Goal: Communication & Community: Share content

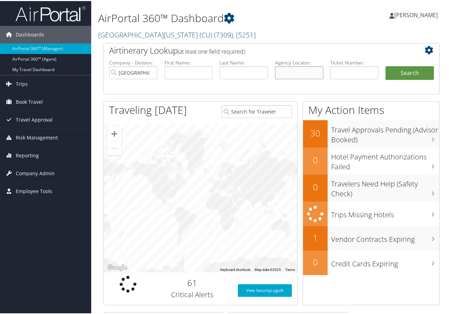
click at [292, 68] on input "text" at bounding box center [299, 71] width 48 height 13
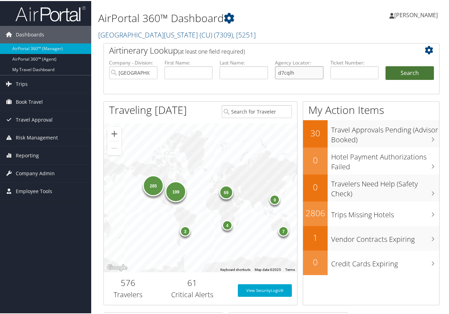
type input "d7cqlh"
click at [407, 72] on button "Search" at bounding box center [410, 72] width 48 height 14
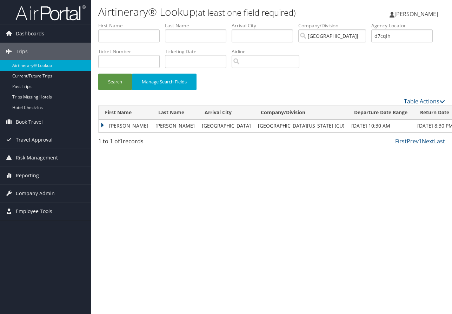
click at [122, 124] on td "ADAM J" at bounding box center [125, 126] width 53 height 13
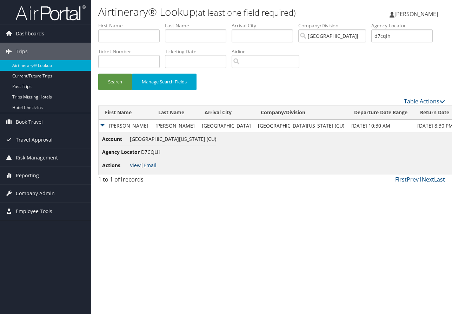
click at [138, 165] on link "View" at bounding box center [135, 165] width 11 height 7
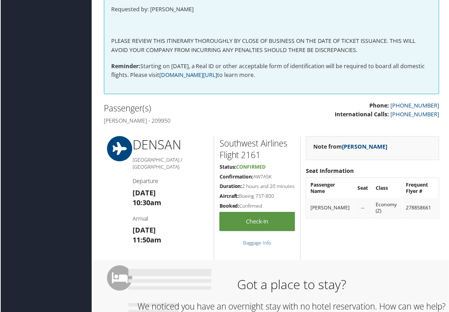
scroll to position [70, 0]
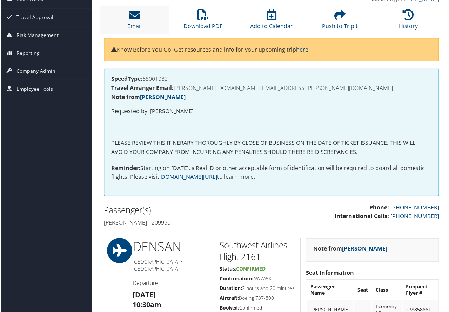
click at [133, 18] on icon at bounding box center [134, 14] width 11 height 11
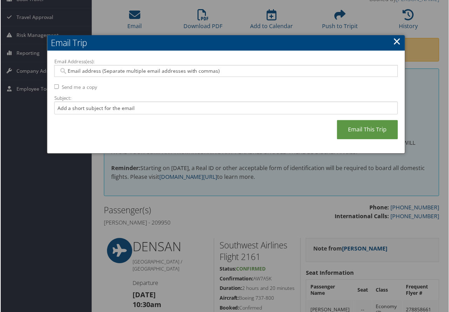
click at [72, 69] on input "Email Address(es):" at bounding box center [225, 70] width 335 height 7
paste input "[PERSON_NAME][DOMAIN_NAME][EMAIL_ADDRESS][PERSON_NAME][DOMAIN_NAME]"
type input "[PERSON_NAME][DOMAIN_NAME][EMAIL_ADDRESS][PERSON_NAME][DOMAIN_NAME]"
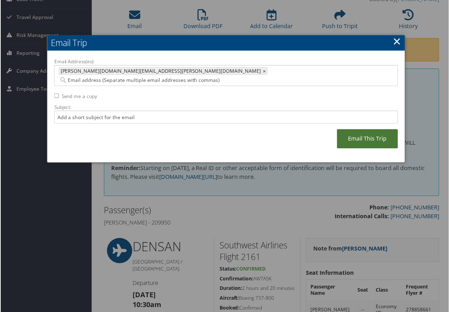
click at [363, 130] on link "Email This Trip" at bounding box center [367, 138] width 61 height 19
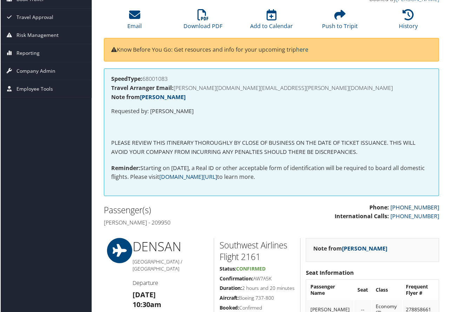
drag, startPoint x: 437, startPoint y: 225, endPoint x: 422, endPoint y: 205, distance: 24.9
click at [437, 225] on div "Phone: [PHONE_NUMBER] International Calls: [PHONE_NUMBER]" at bounding box center [358, 215] width 173 height 25
